Goal: Information Seeking & Learning: Learn about a topic

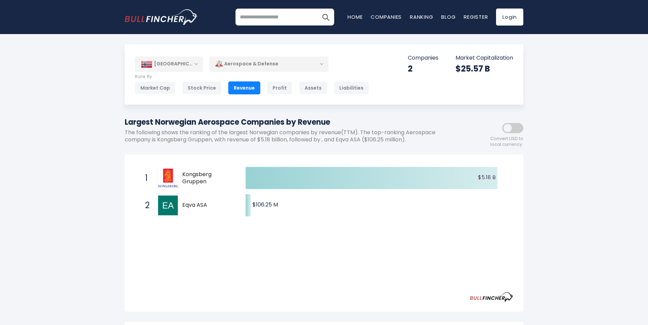
click at [196, 66] on div "[GEOGRAPHIC_DATA]" at bounding box center [169, 64] width 68 height 15
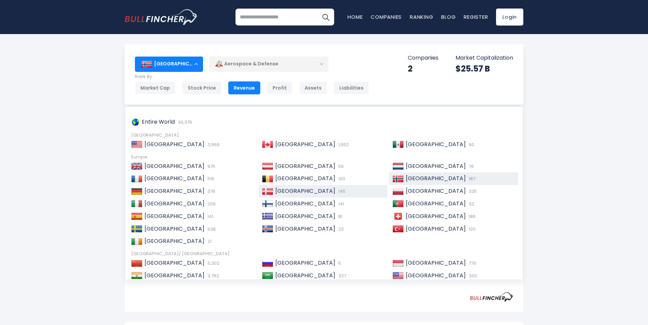
click at [282, 188] on span "[GEOGRAPHIC_DATA]" at bounding box center [305, 191] width 60 height 8
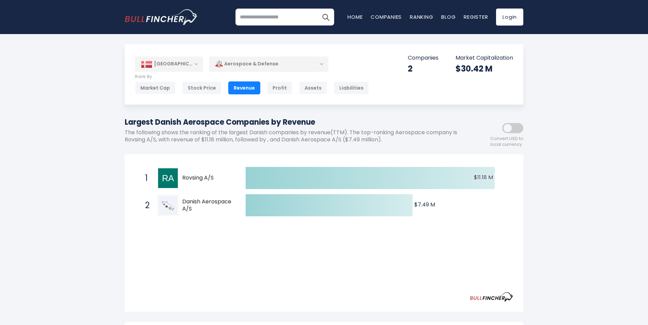
click at [197, 62] on div "[GEOGRAPHIC_DATA]" at bounding box center [169, 64] width 68 height 15
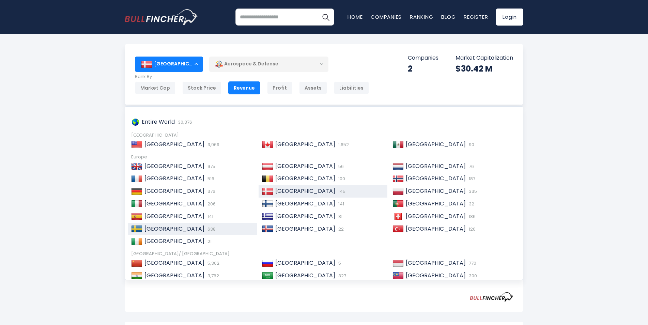
click at [147, 230] on span "[GEOGRAPHIC_DATA]" at bounding box center [175, 229] width 60 height 8
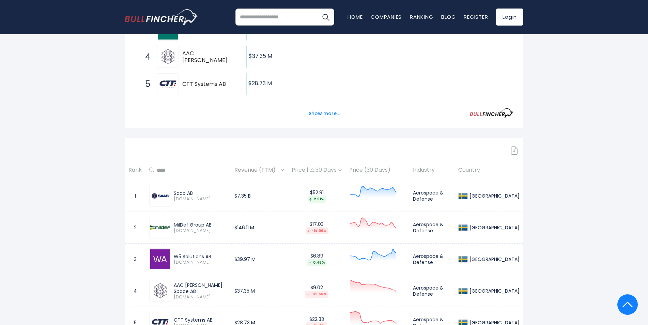
scroll to position [307, 0]
